Goal: Task Accomplishment & Management: Manage account settings

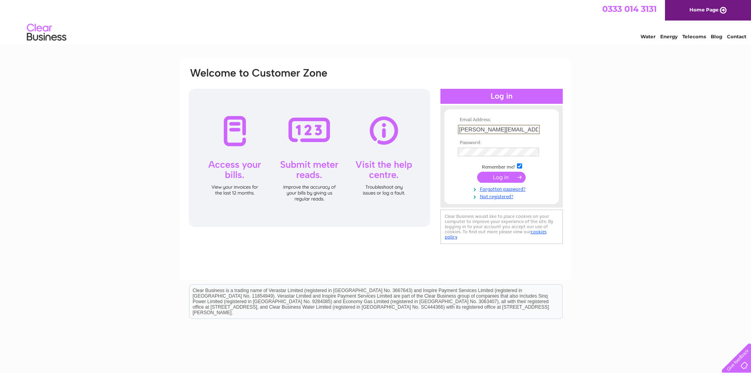
type input "roger.barnley@nci.org.uk"
click at [492, 177] on input "submit" at bounding box center [501, 176] width 49 height 11
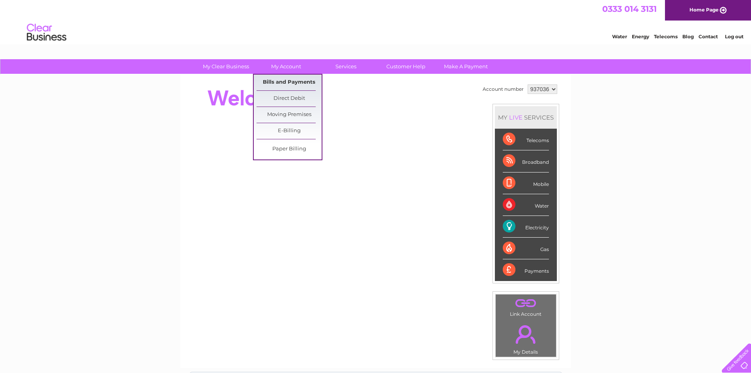
click at [285, 81] on link "Bills and Payments" at bounding box center [289, 83] width 65 height 16
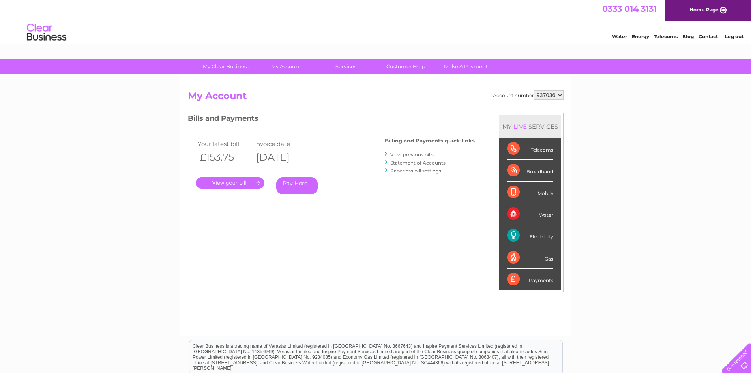
click at [231, 181] on link "." at bounding box center [230, 182] width 69 height 11
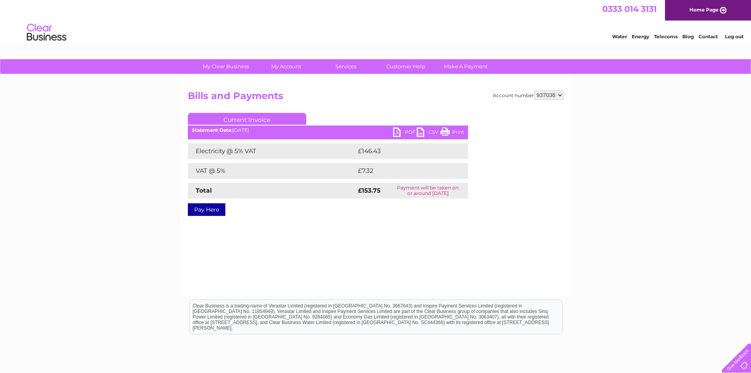
click at [398, 133] on link "PDF" at bounding box center [405, 133] width 24 height 11
click at [734, 36] on link "Log out" at bounding box center [734, 37] width 19 height 6
